Goal: Book appointment/travel/reservation

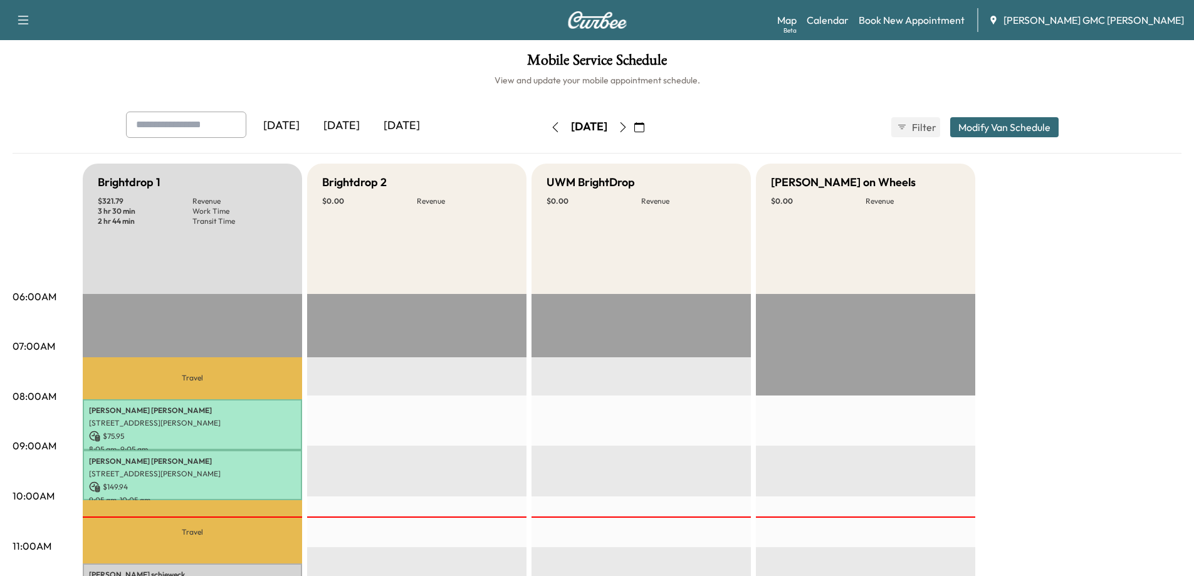
click at [644, 130] on icon "button" at bounding box center [639, 127] width 10 height 10
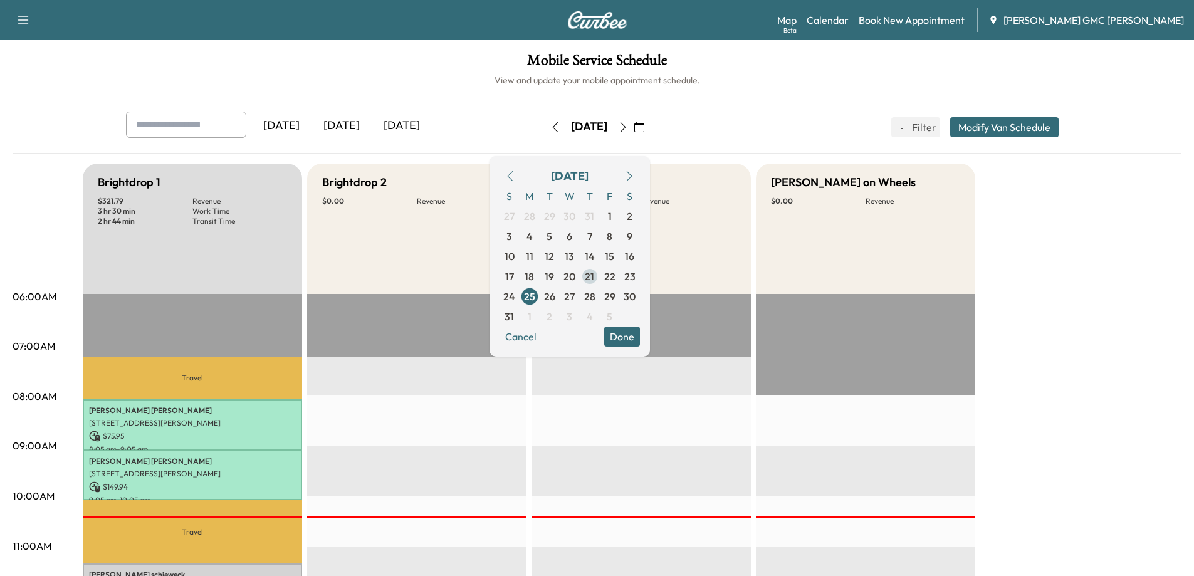
click at [594, 275] on span "21" at bounding box center [589, 276] width 9 height 15
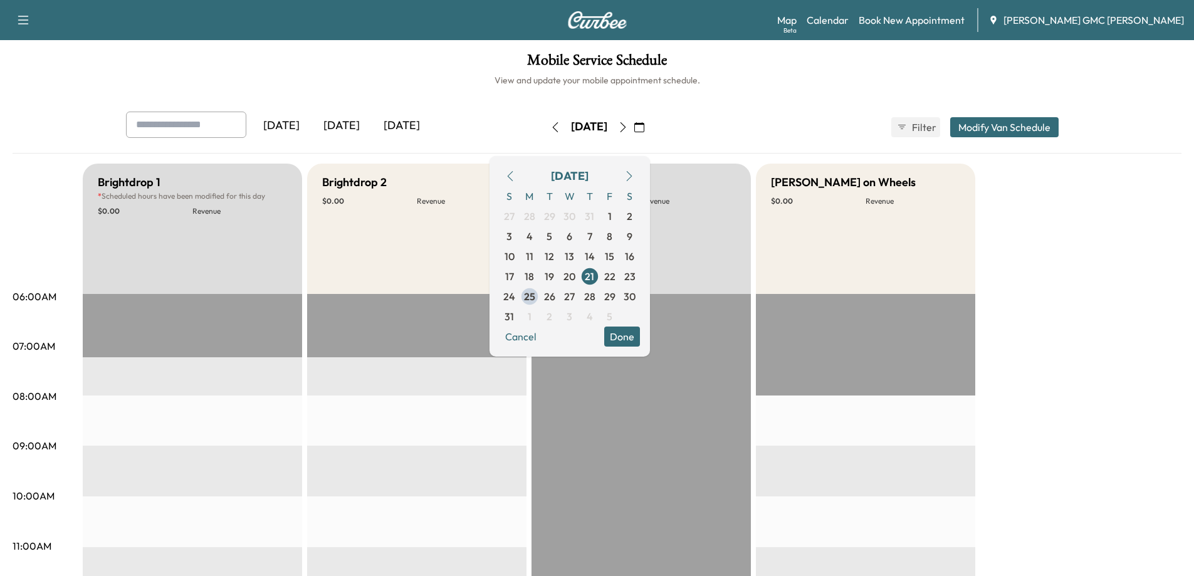
click at [640, 333] on button "Done" at bounding box center [622, 337] width 36 height 20
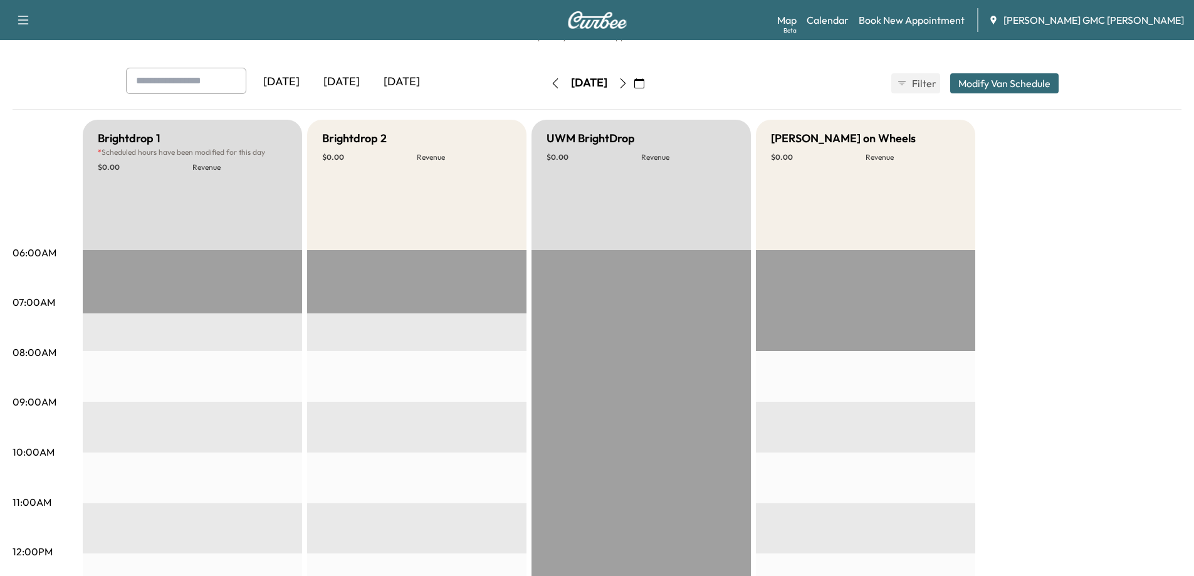
scroll to position [39, 0]
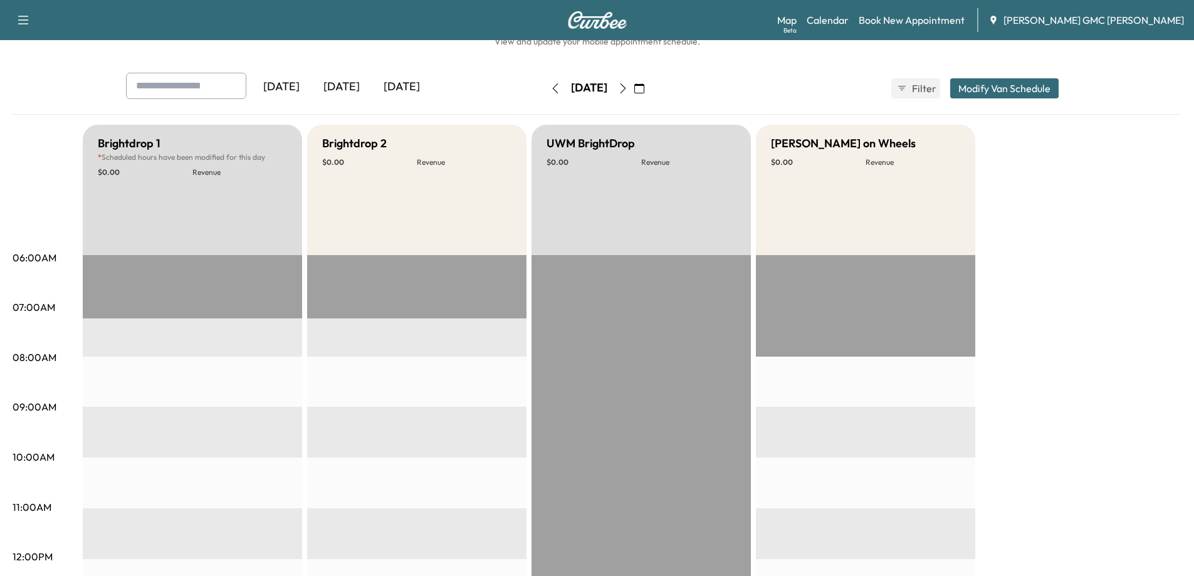
click at [644, 87] on icon "button" at bounding box center [639, 88] width 10 height 10
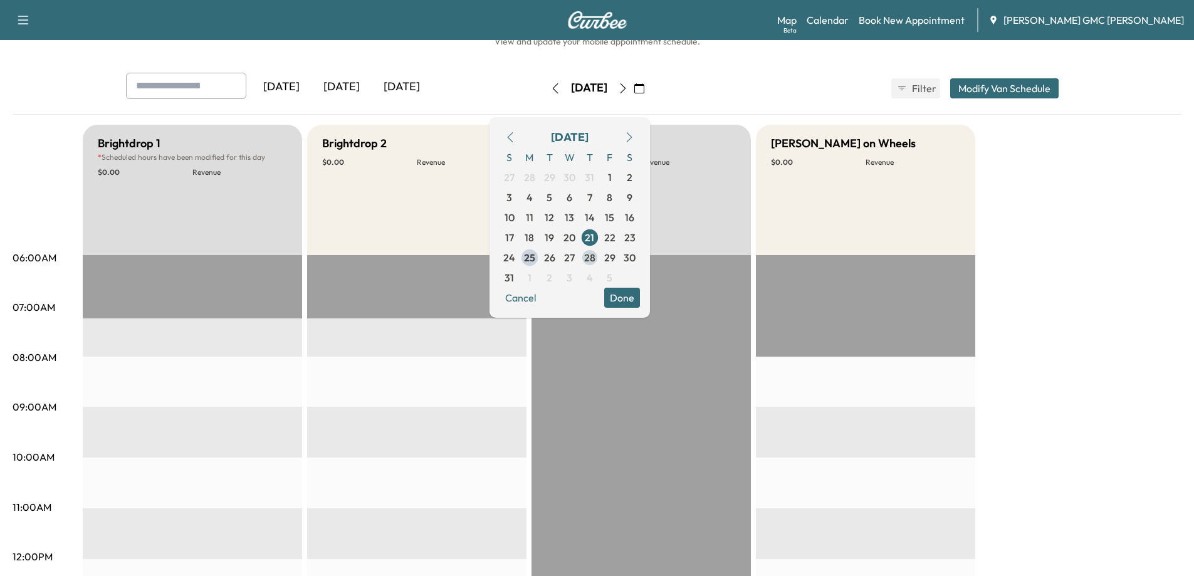
click at [595, 261] on span "28" at bounding box center [589, 257] width 11 height 15
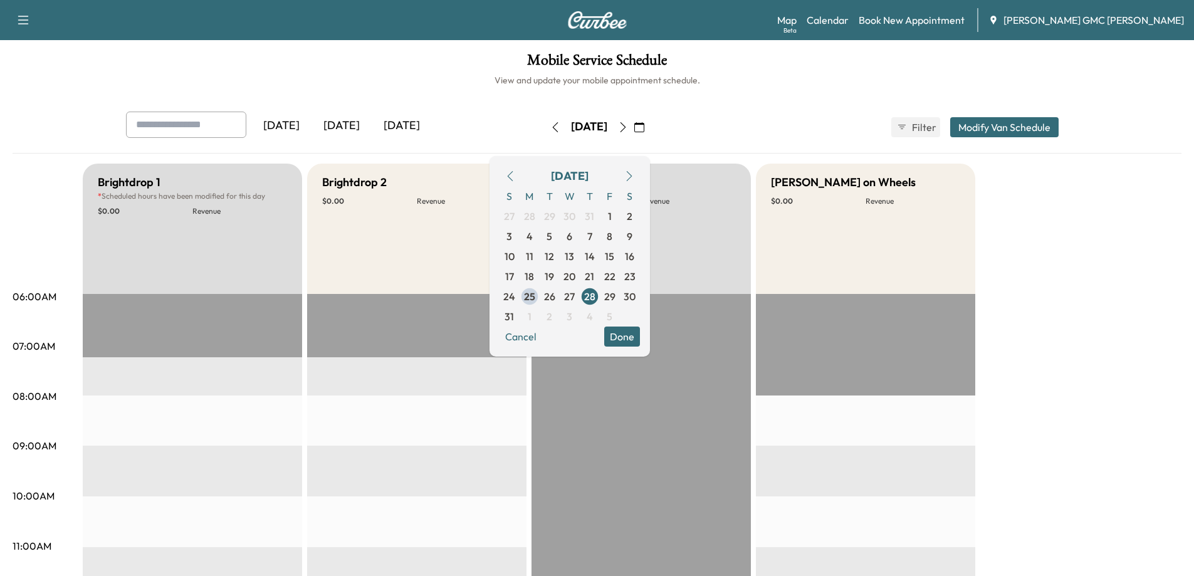
click at [640, 334] on button "Done" at bounding box center [622, 337] width 36 height 20
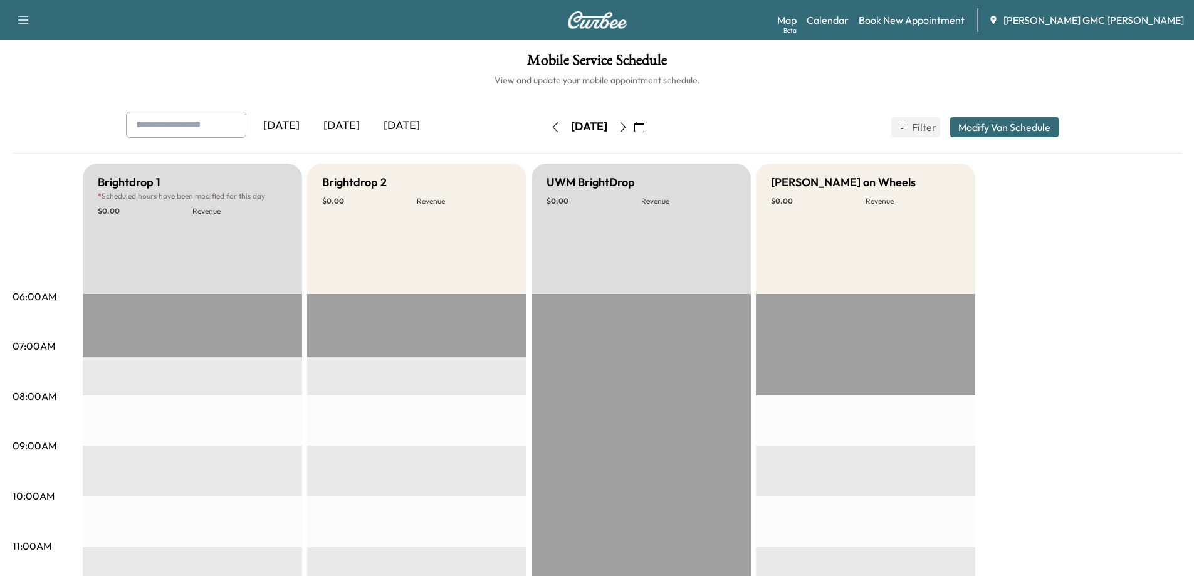
click at [550, 123] on icon "button" at bounding box center [555, 127] width 10 height 10
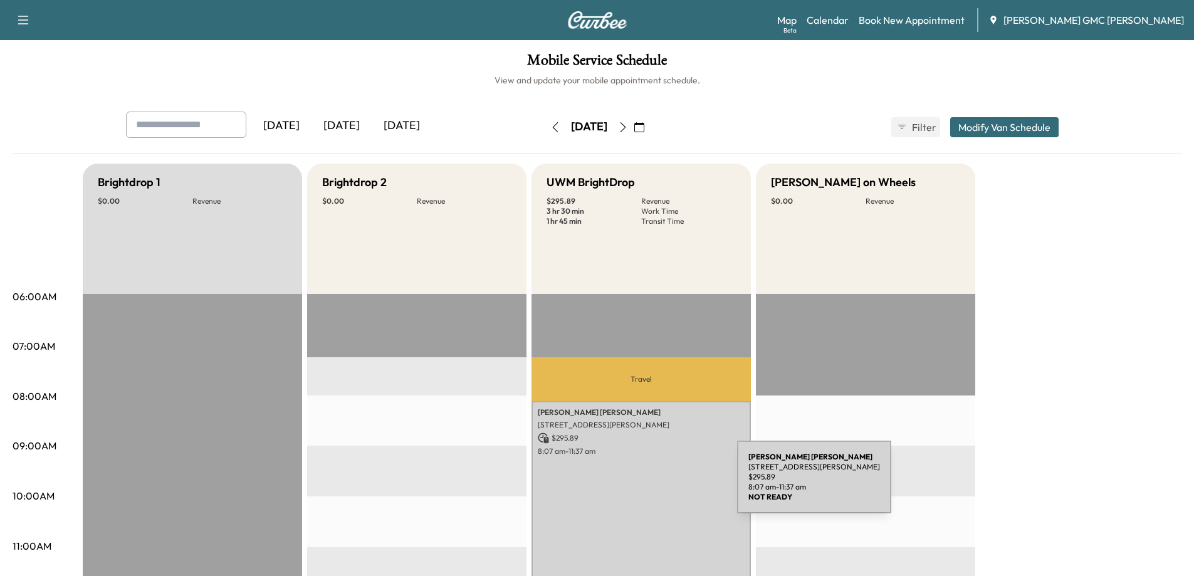
click at [643, 484] on div "[PERSON_NAME] [STREET_ADDRESS][PERSON_NAME] $ 295.89 8:07 am - 11:37 am" at bounding box center [640, 489] width 219 height 177
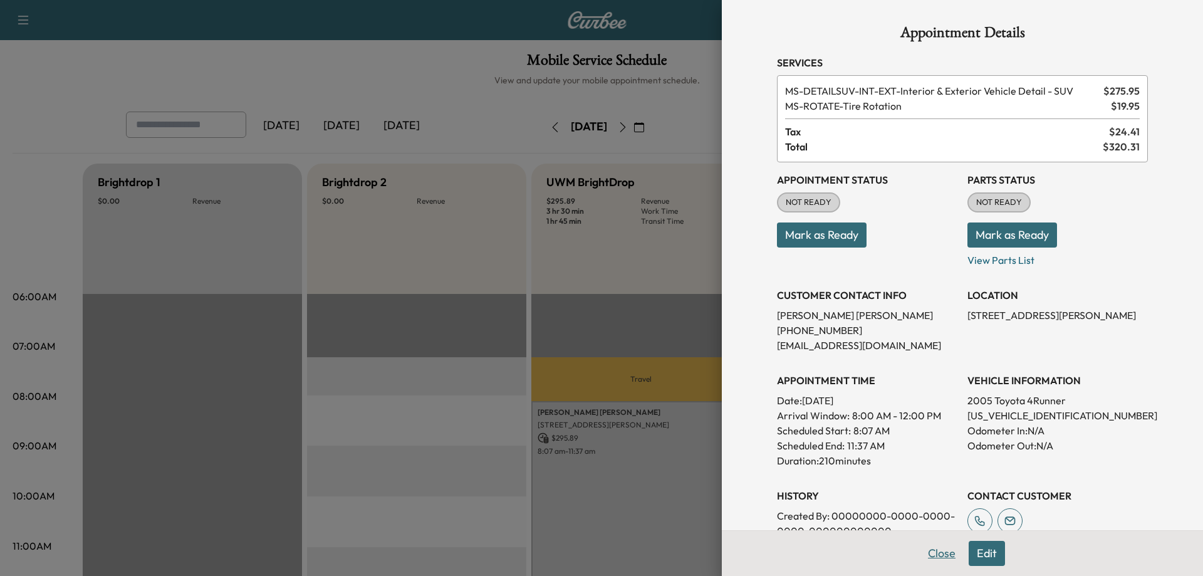
click at [926, 560] on button "Close" at bounding box center [942, 553] width 44 height 25
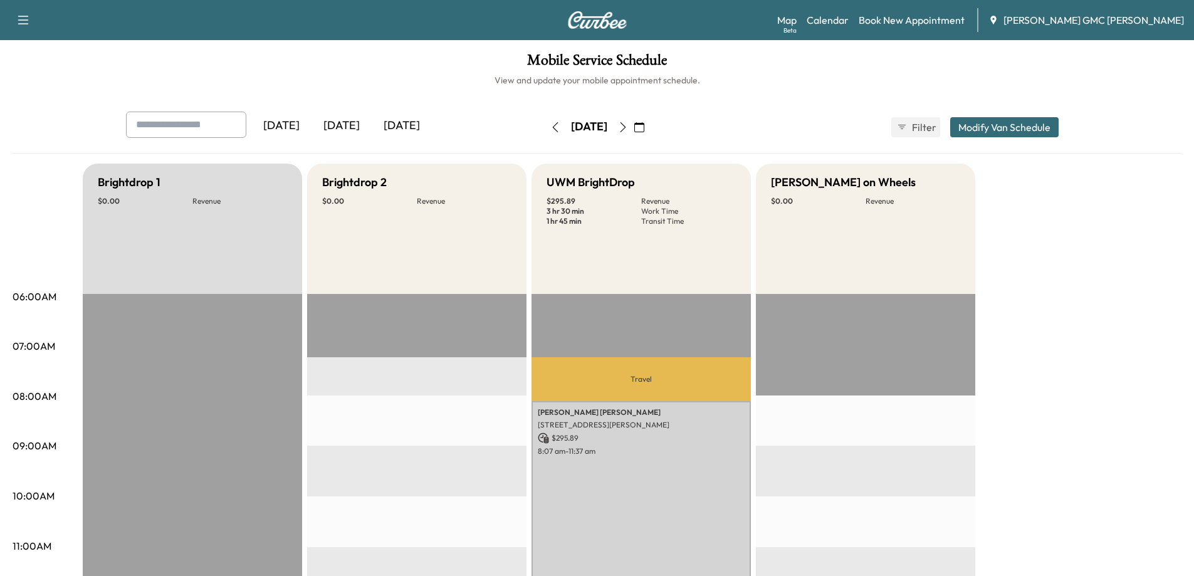
click at [552, 125] on icon "button" at bounding box center [555, 127] width 6 height 10
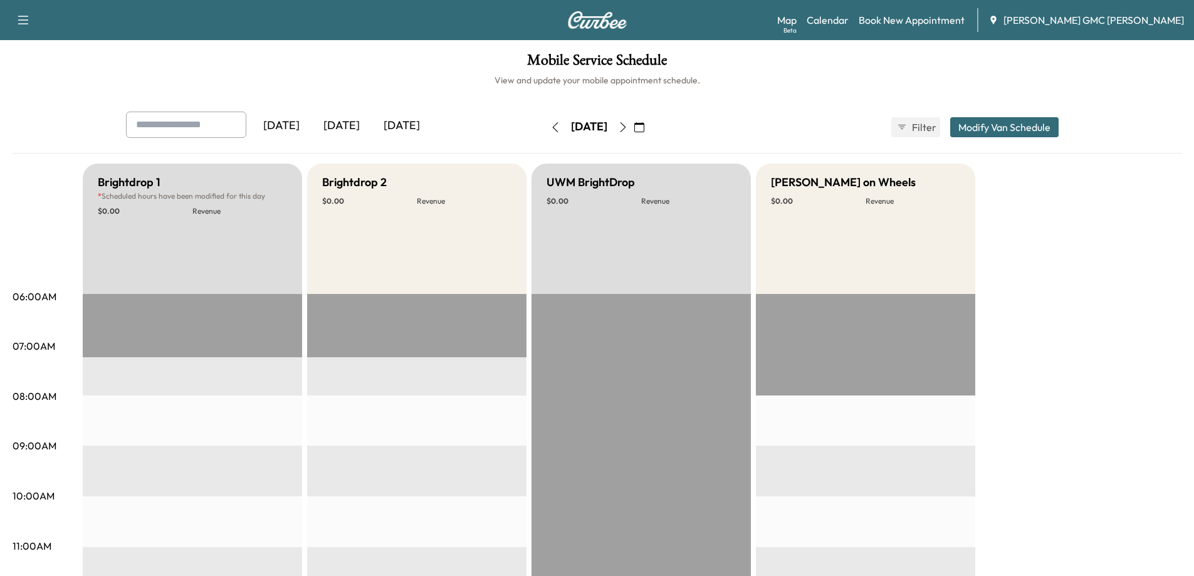
click at [550, 128] on icon "button" at bounding box center [555, 127] width 10 height 10
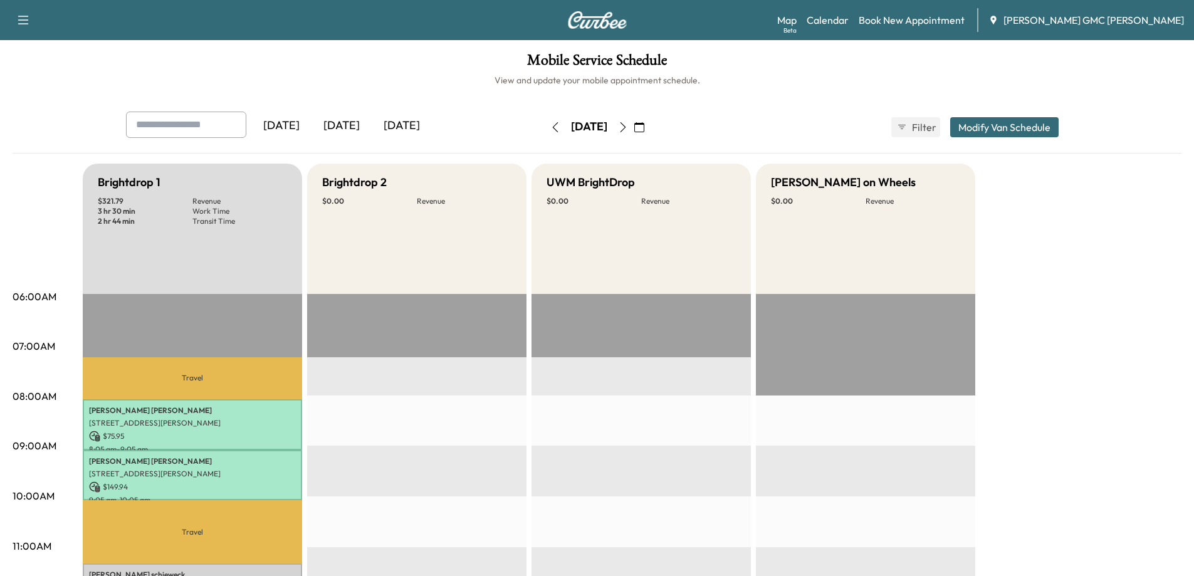
click at [628, 129] on icon "button" at bounding box center [623, 127] width 10 height 10
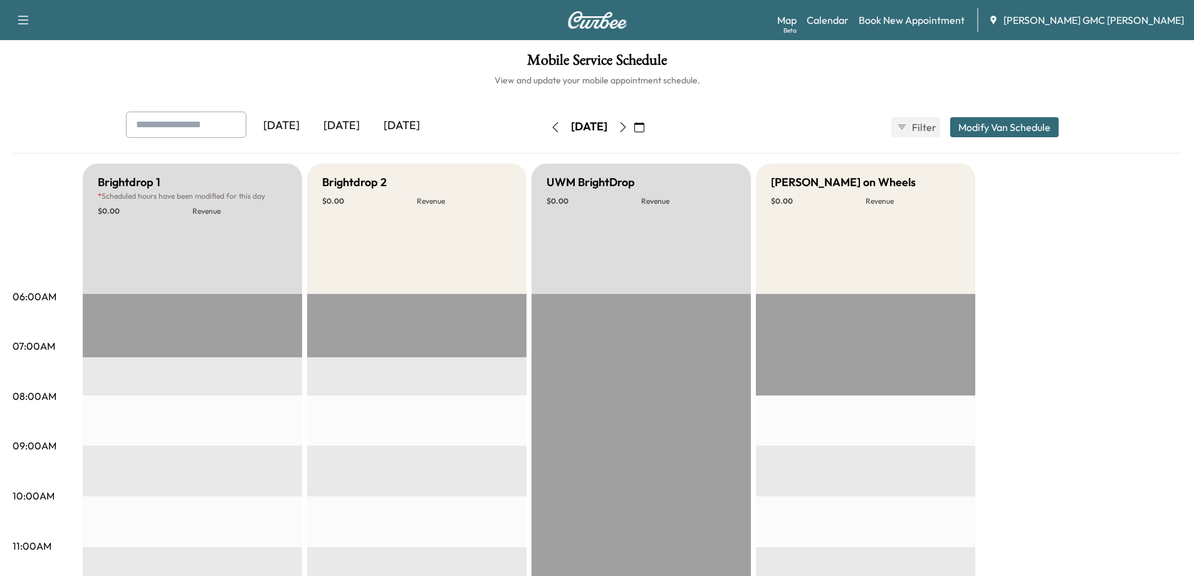
click at [625, 129] on icon "button" at bounding box center [623, 127] width 6 height 10
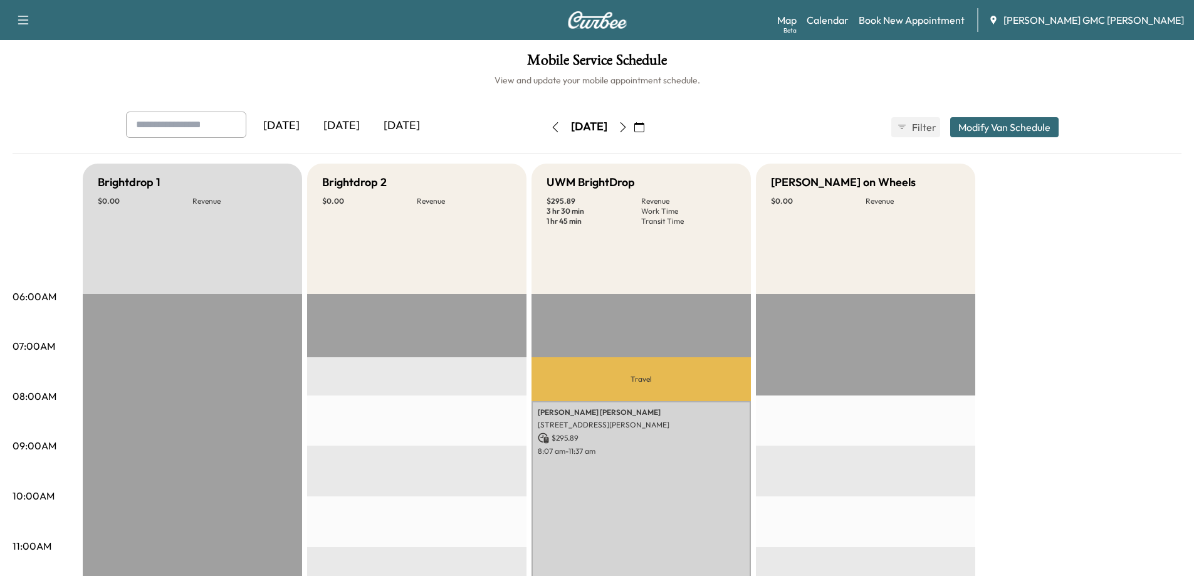
click at [634, 123] on button "button" at bounding box center [622, 127] width 21 height 20
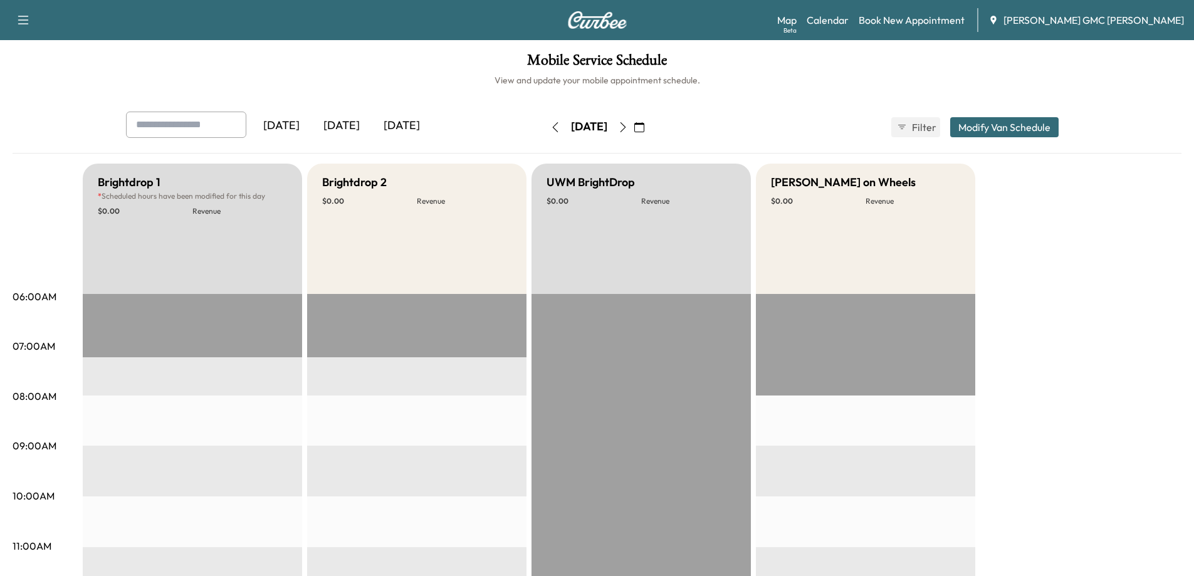
click at [628, 125] on icon "button" at bounding box center [623, 127] width 10 height 10
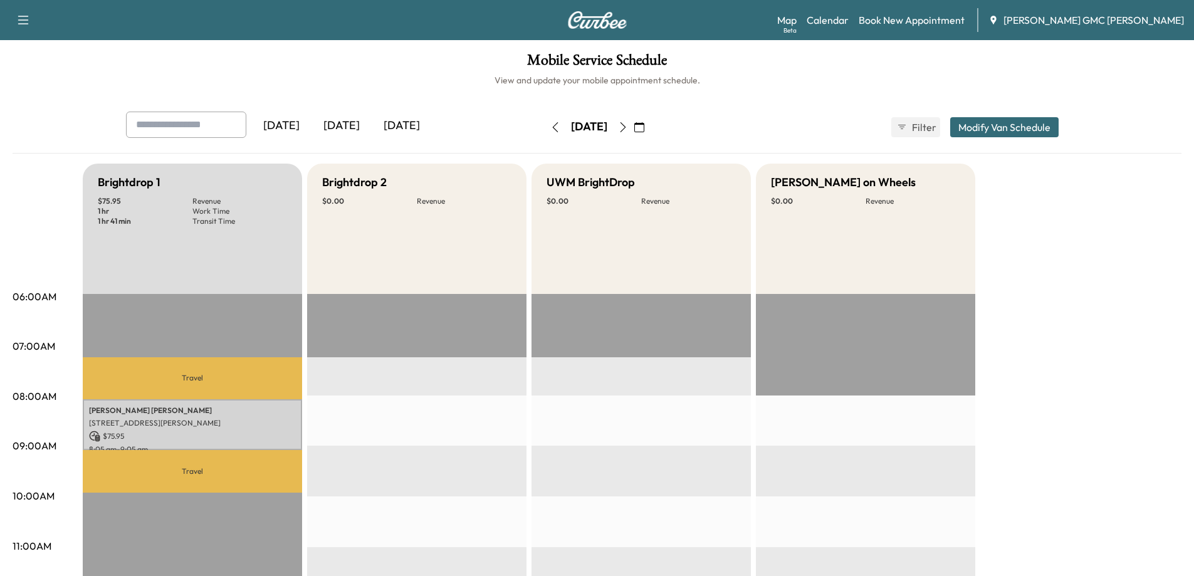
click at [650, 124] on button "button" at bounding box center [639, 127] width 21 height 20
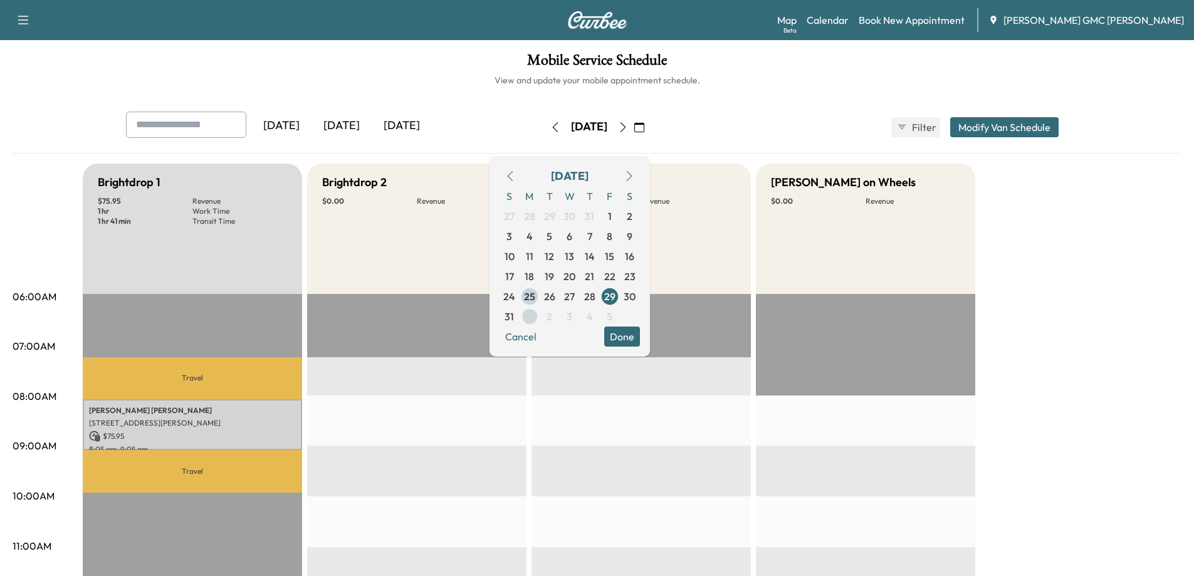
click at [531, 318] on span "1" at bounding box center [530, 316] width 4 height 15
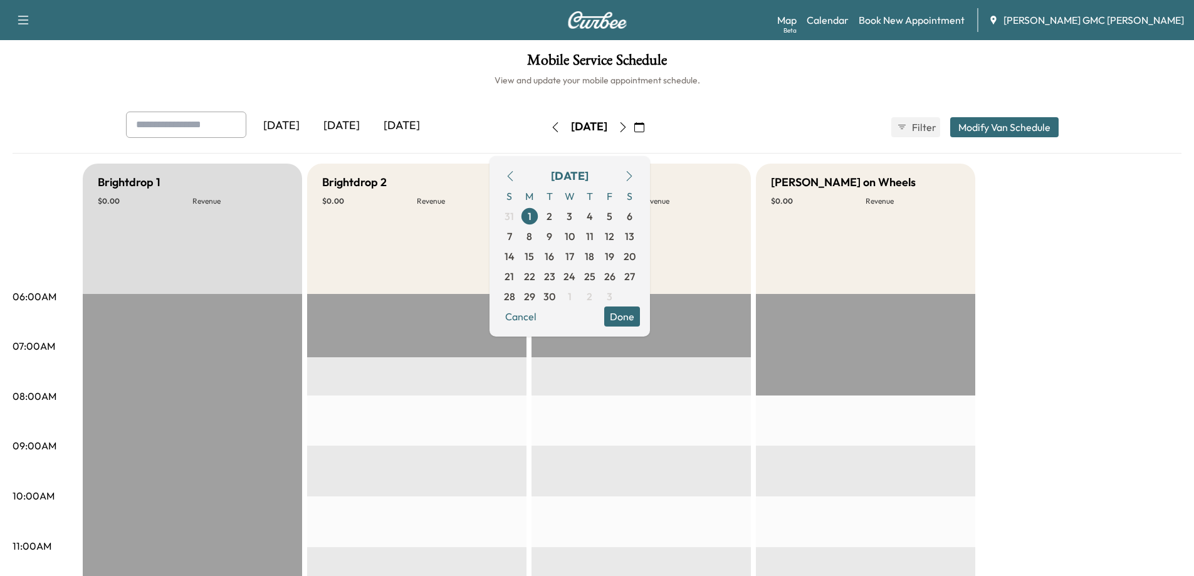
click at [726, 130] on div "[DATE] [DATE] [DATE] [DATE] September 2025 S M T W T F S 31 1 2 3 4 5 6 7 8 9 1…" at bounding box center [597, 127] width 963 height 31
click at [640, 323] on button "Done" at bounding box center [622, 316] width 36 height 20
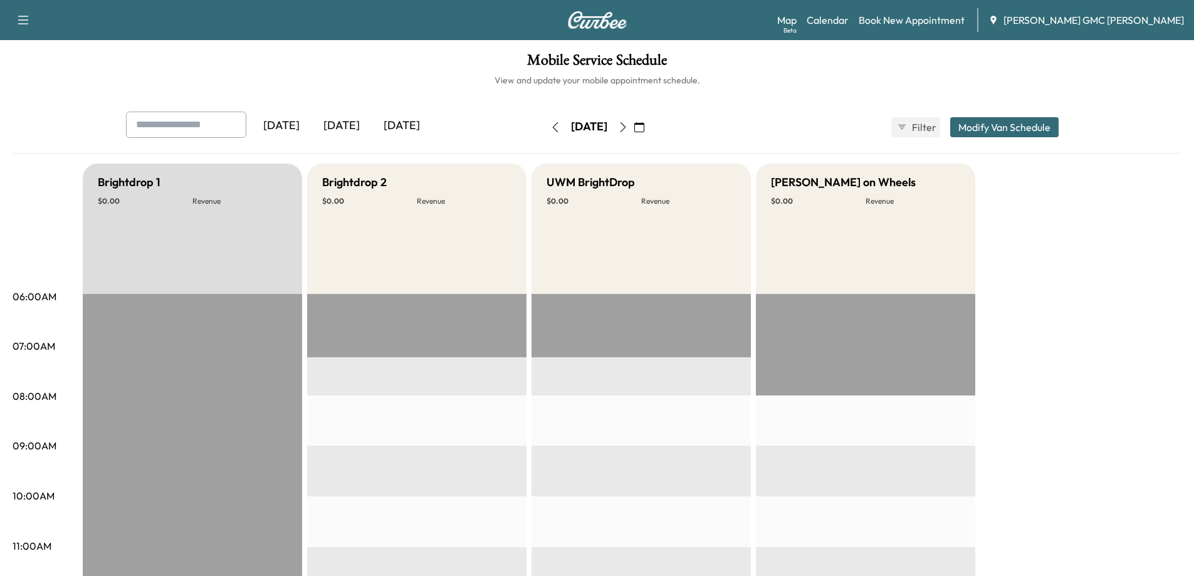
click at [634, 127] on button "button" at bounding box center [622, 127] width 21 height 20
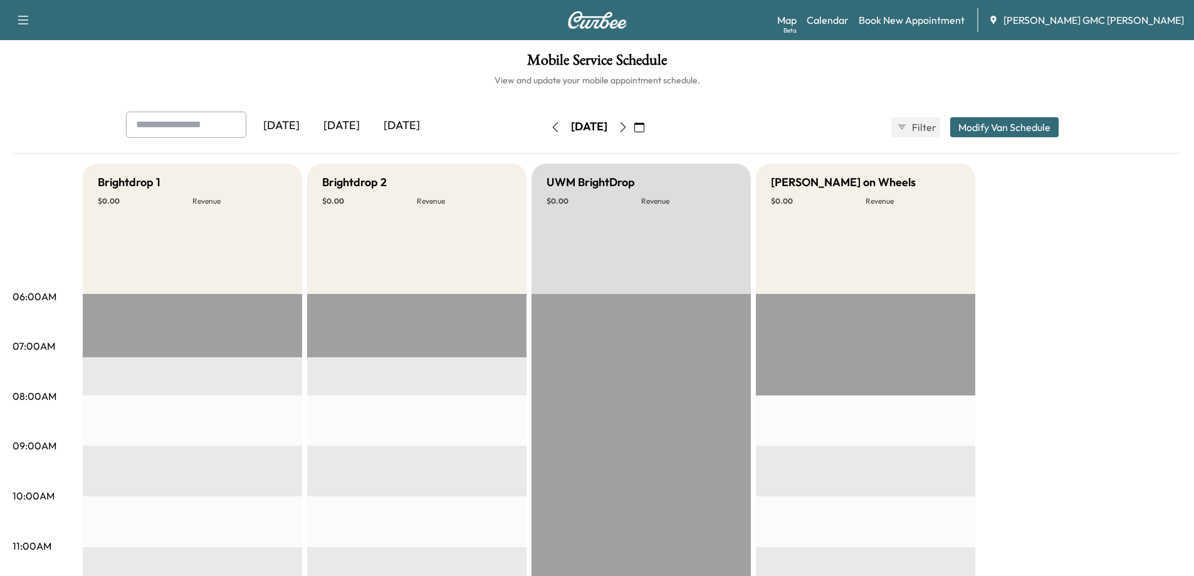
click at [628, 127] on icon "button" at bounding box center [623, 127] width 10 height 10
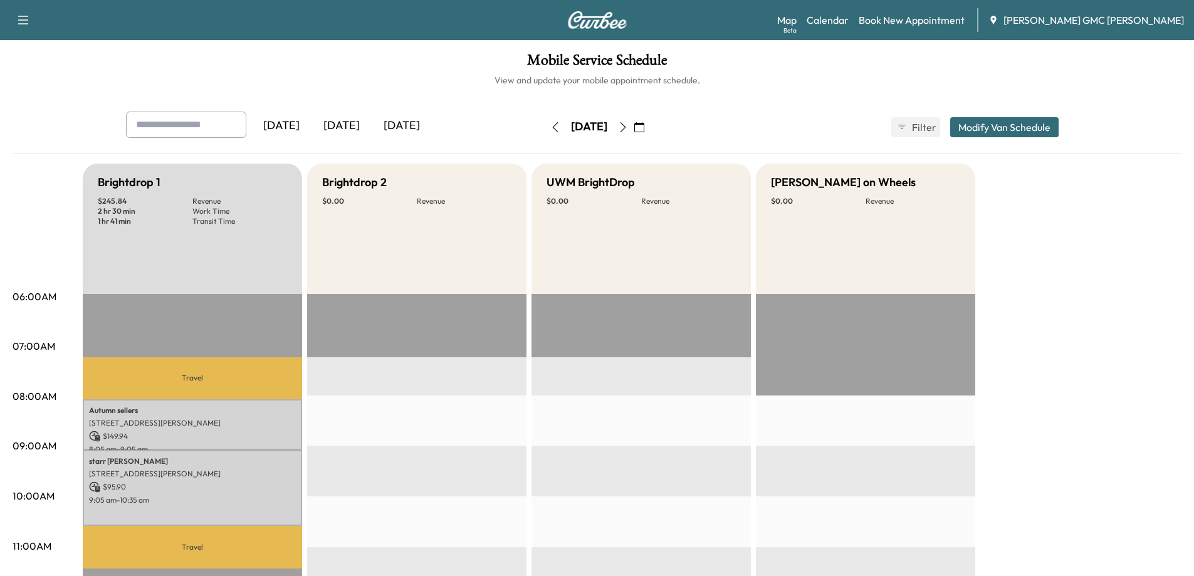
click at [628, 127] on icon "button" at bounding box center [623, 127] width 10 height 10
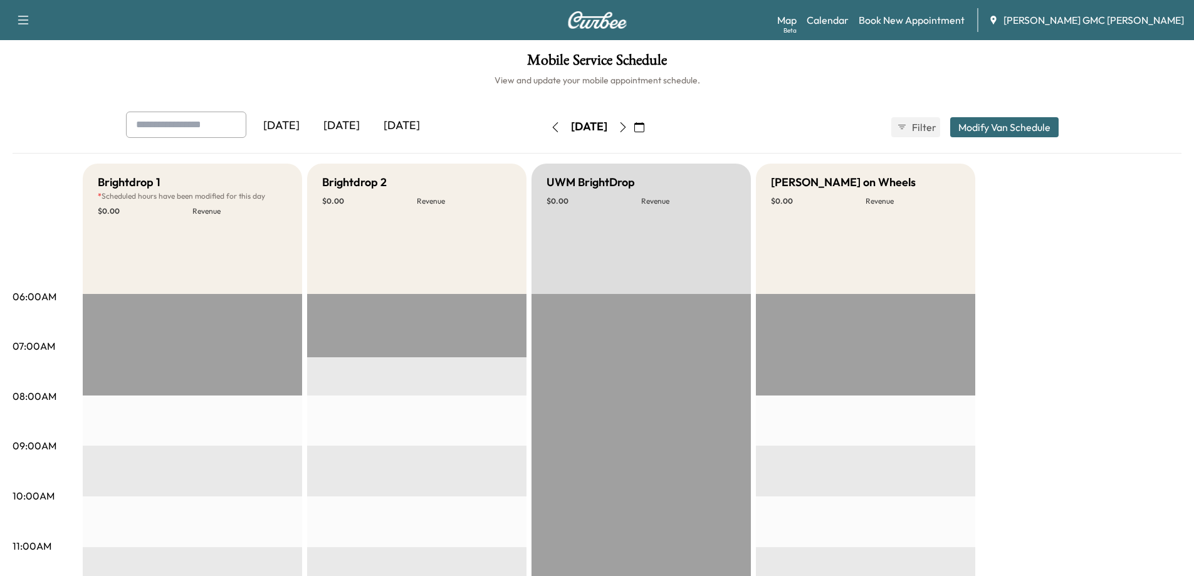
click at [628, 127] on icon "button" at bounding box center [623, 127] width 10 height 10
